Goal: Task Accomplishment & Management: Manage account settings

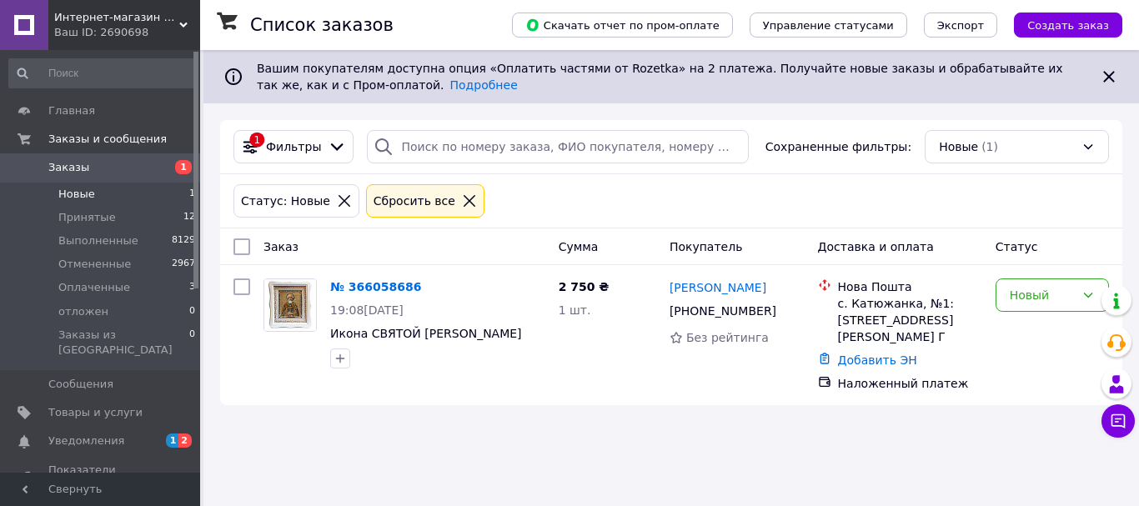
click at [73, 197] on span "Новые" at bounding box center [76, 194] width 37 height 15
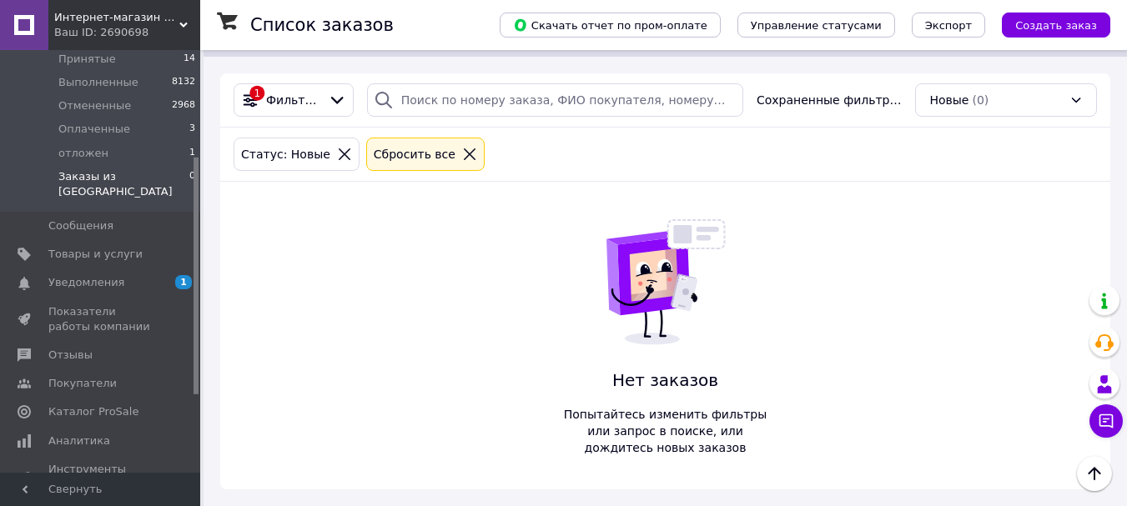
scroll to position [250, 0]
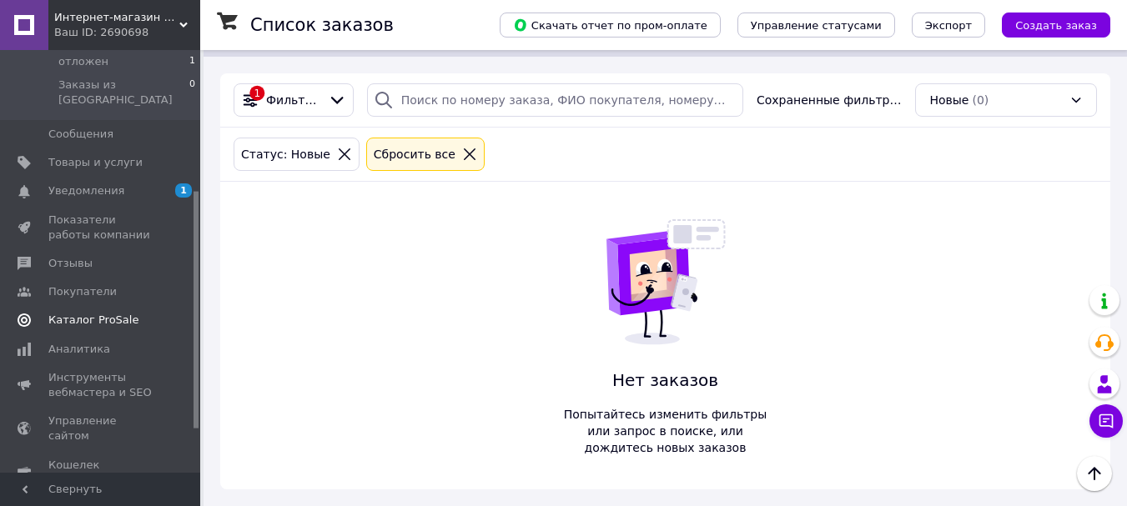
click at [88, 313] on span "Каталог ProSale" at bounding box center [93, 320] width 90 height 15
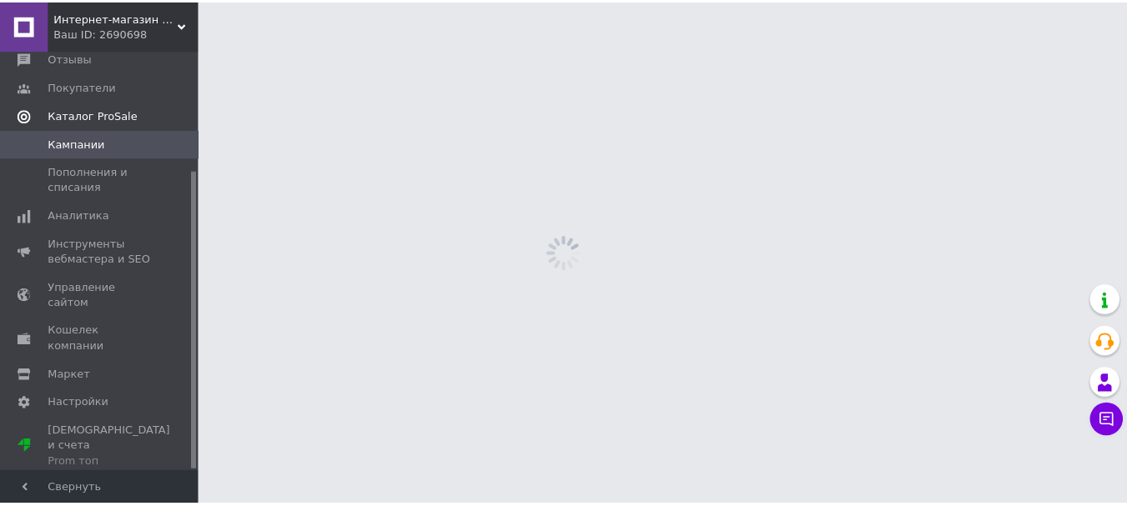
scroll to position [169, 0]
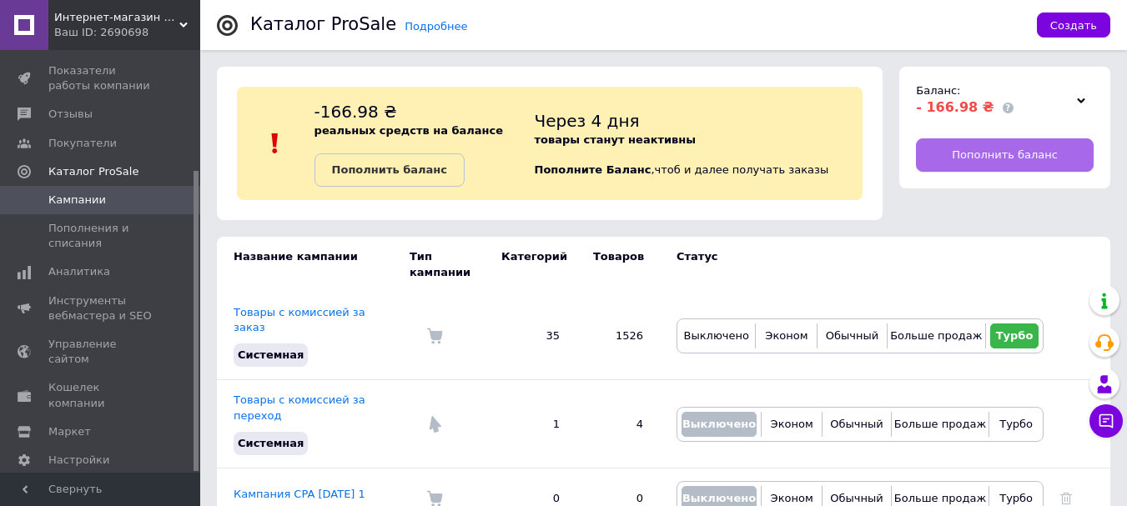
click at [1000, 150] on span "Пополнить баланс" at bounding box center [1005, 155] width 106 height 15
